Goal: Navigation & Orientation: Find specific page/section

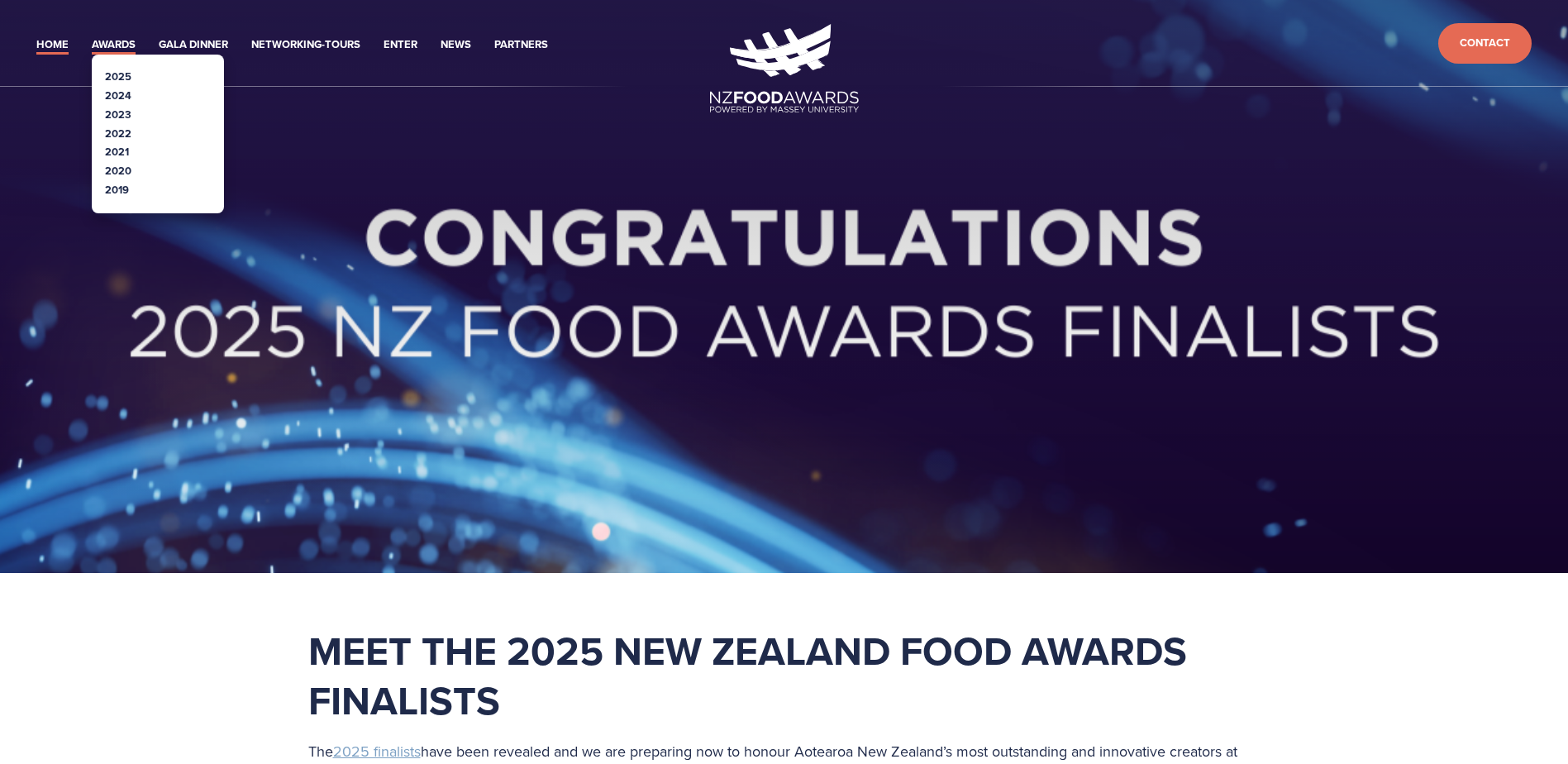
click at [120, 35] on link "Awards" at bounding box center [114, 44] width 44 height 19
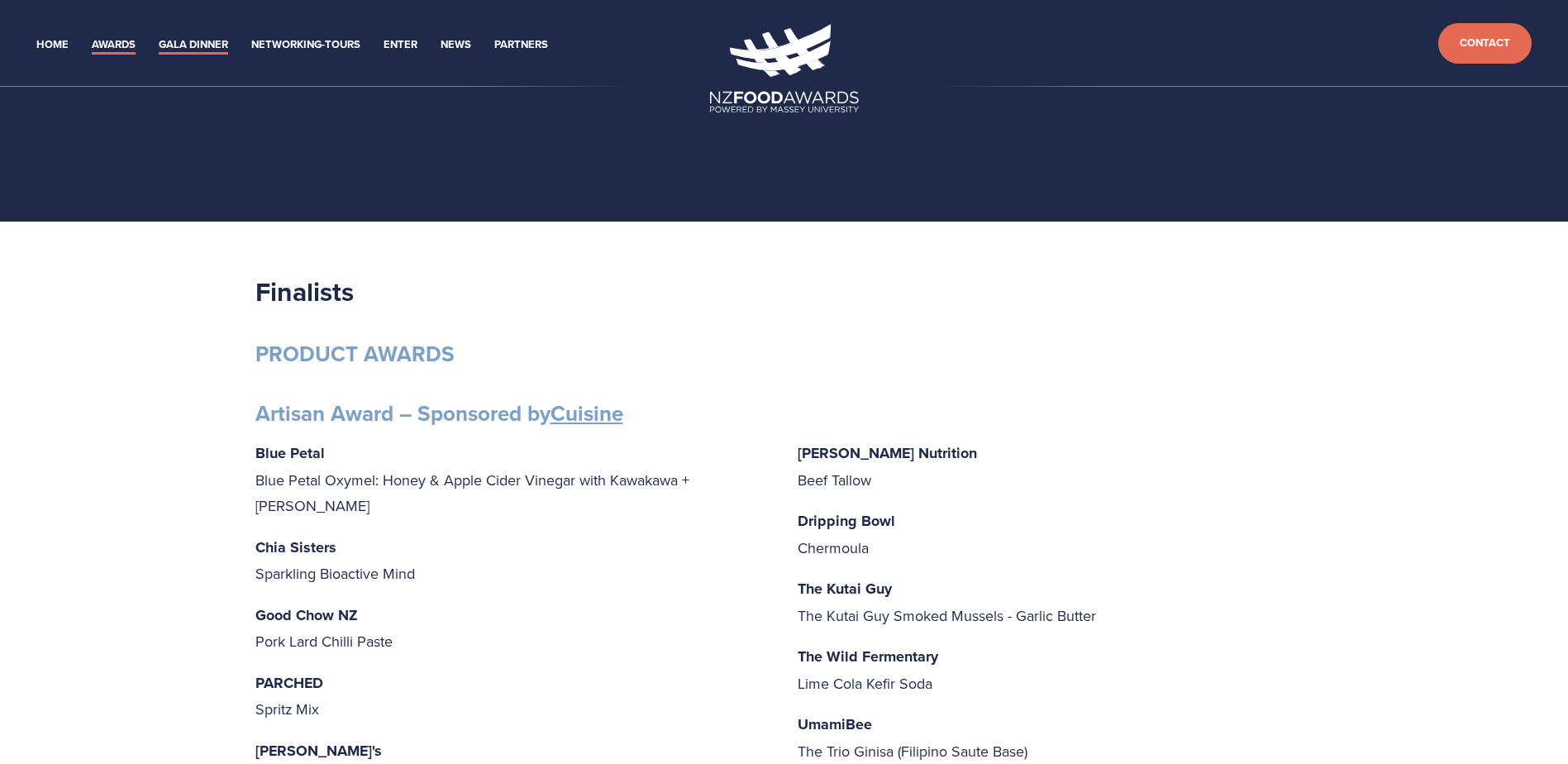
click at [177, 40] on link "Gala Dinner" at bounding box center [193, 44] width 70 height 19
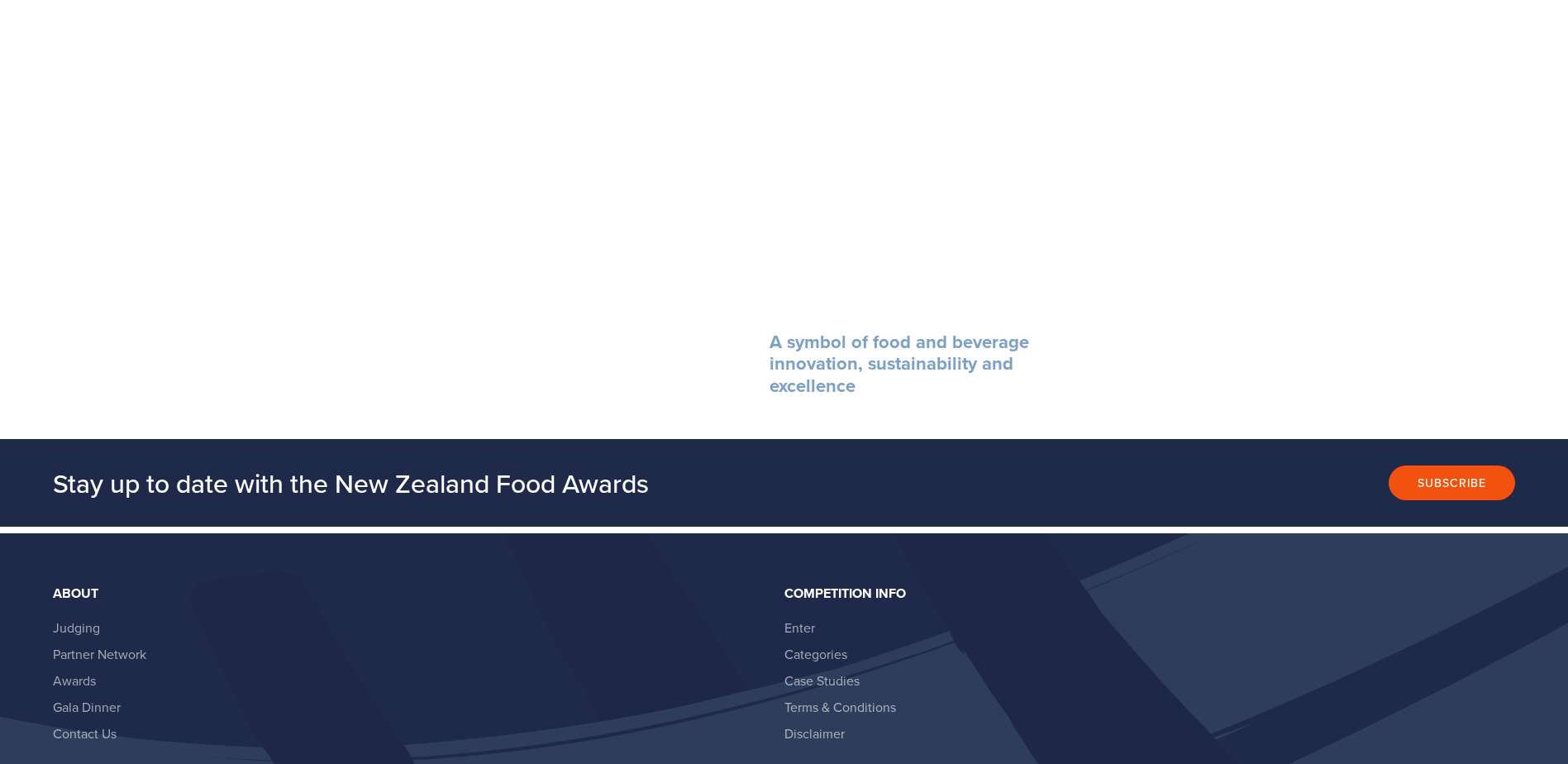
scroll to position [3202, 0]
